Goal: Navigation & Orientation: Understand site structure

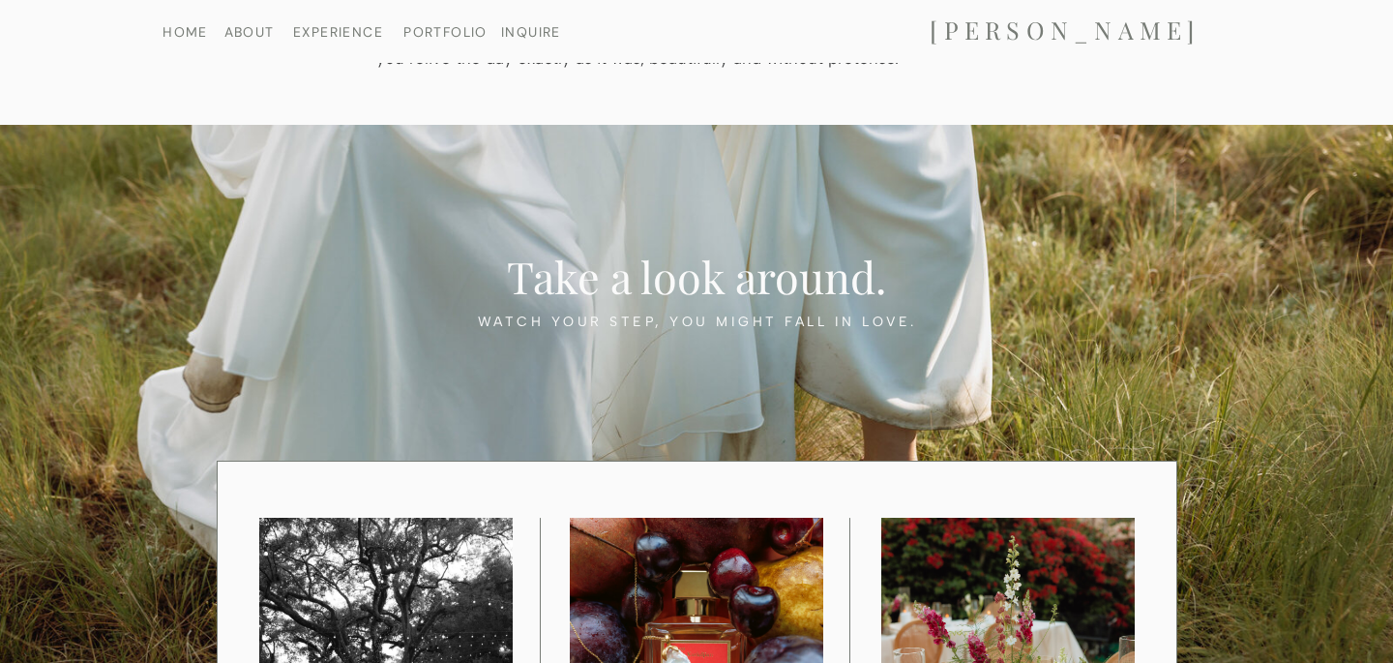
scroll to position [1726, 0]
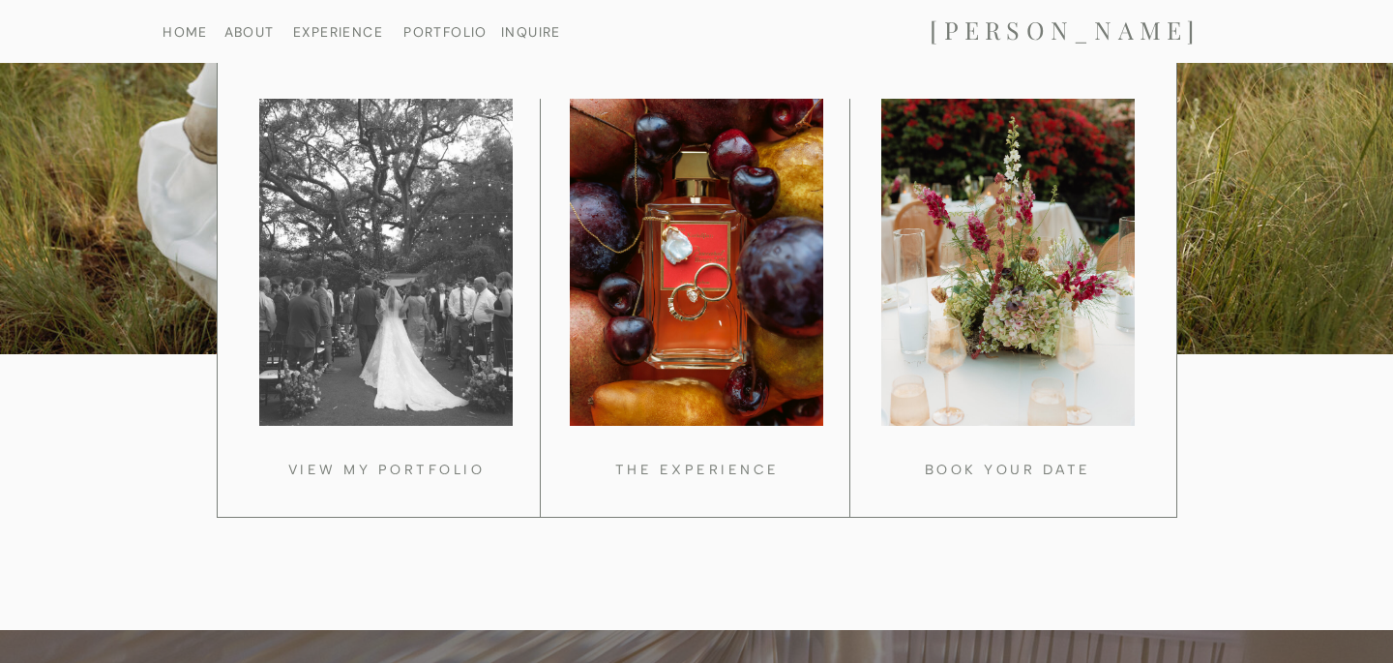
click at [425, 407] on div at bounding box center [385, 262] width 253 height 327
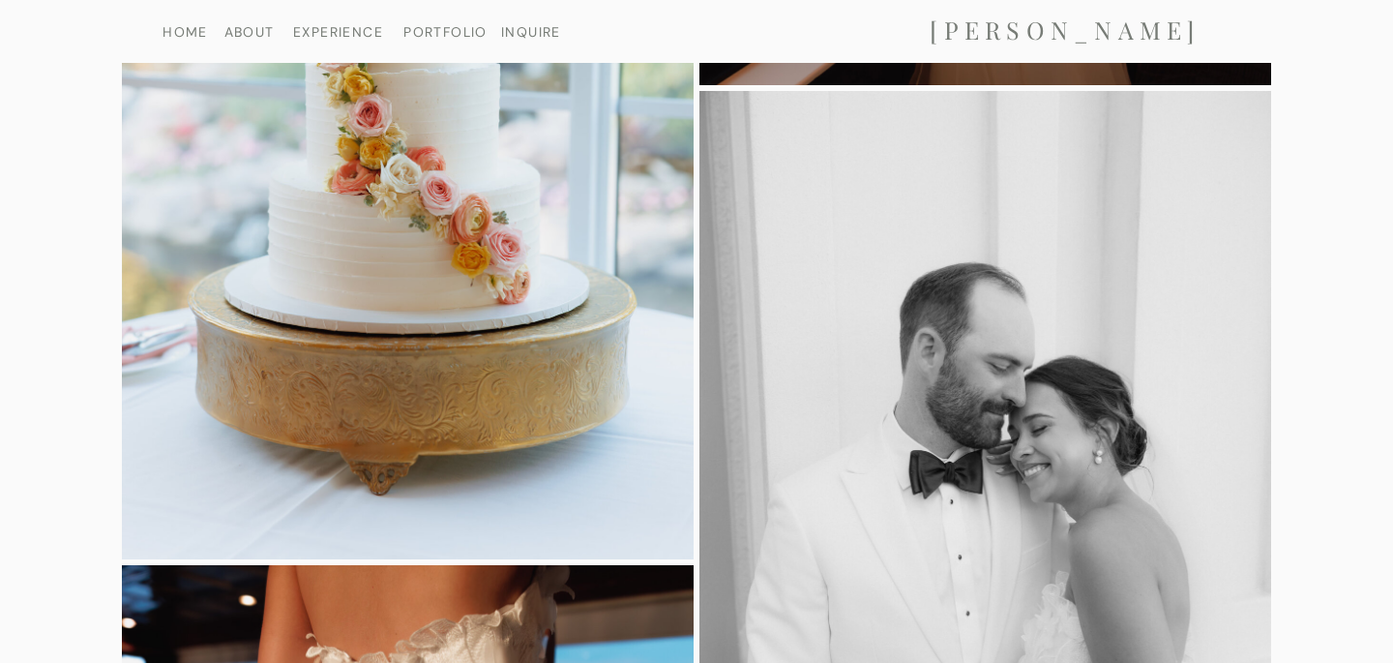
scroll to position [31300, 0]
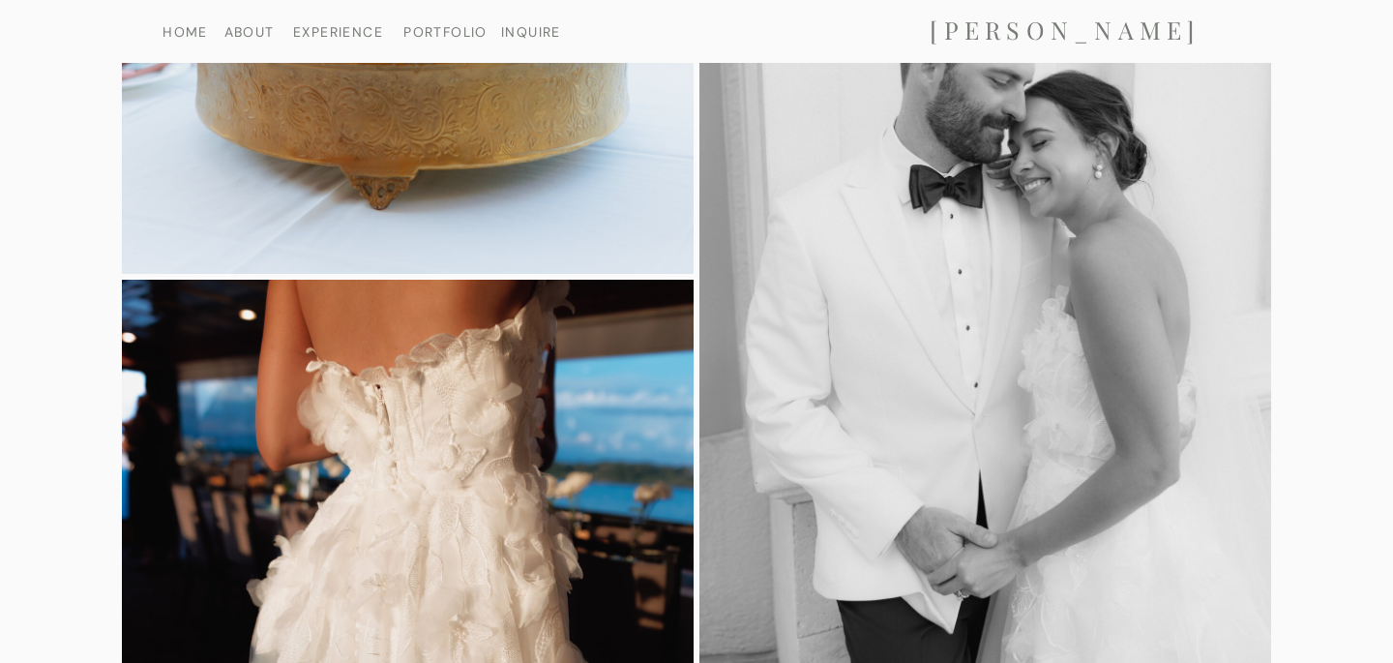
click at [428, 30] on nav "PORTFOLIO" at bounding box center [446, 31] width 100 height 13
click at [355, 28] on nav "EXPERIENCE" at bounding box center [338, 31] width 100 height 13
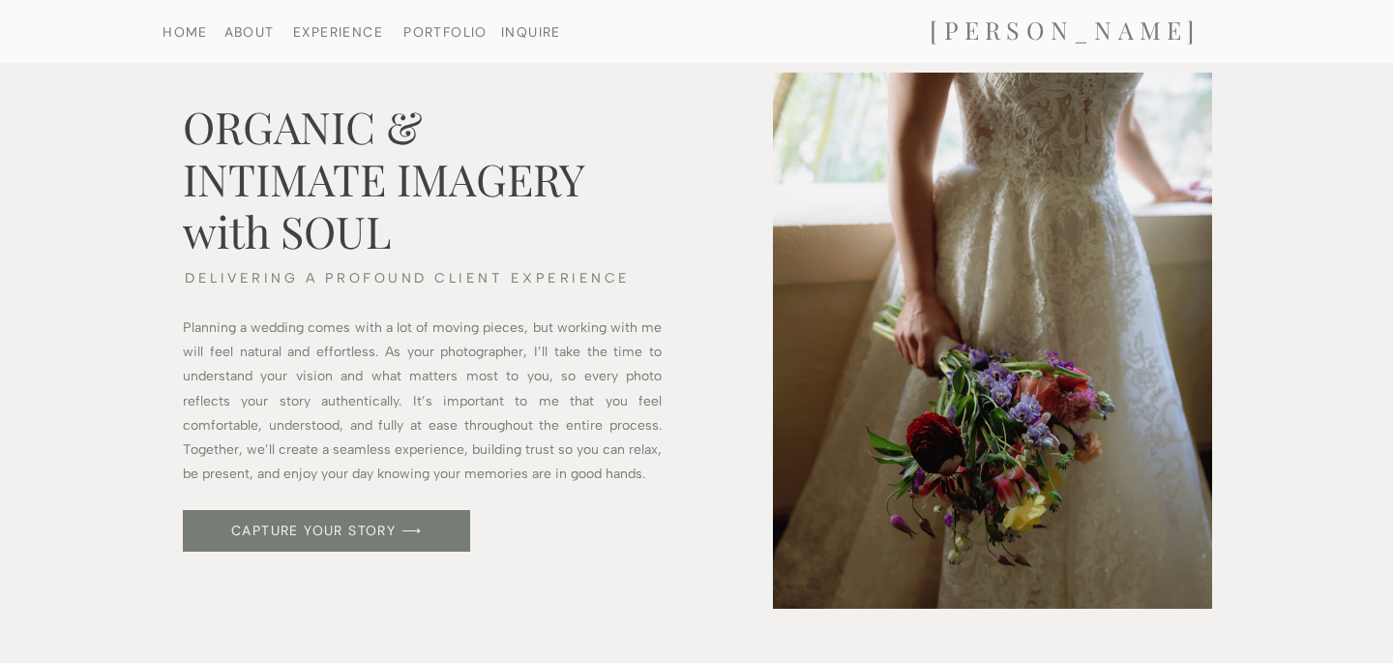
click at [355, 28] on nav "EXPERIENCE" at bounding box center [338, 31] width 100 height 13
click at [339, 27] on nav "EXPERIENCE" at bounding box center [338, 31] width 100 height 13
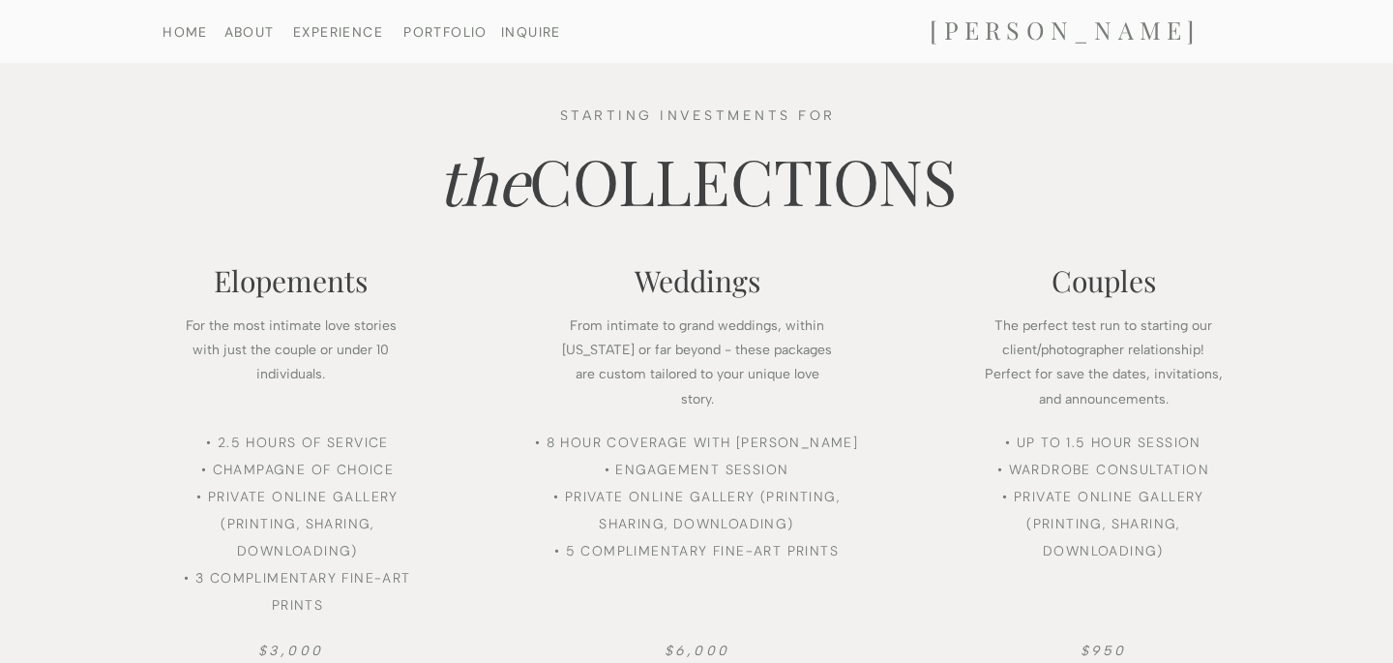
scroll to position [1547, 0]
